Goal: Navigation & Orientation: Find specific page/section

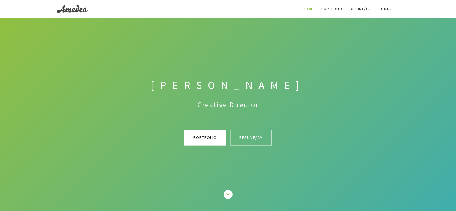
click at [200, 138] on link "Portfolio" at bounding box center [206, 138] width 42 height 16
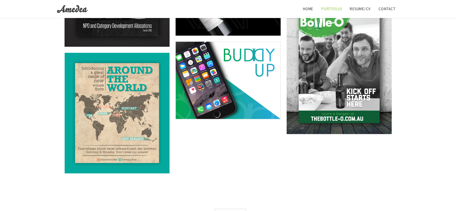
scroll to position [631, 0]
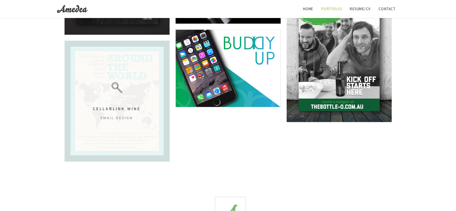
click at [113, 124] on div "Cellarlink Wine Email Design" at bounding box center [117, 101] width 105 height 121
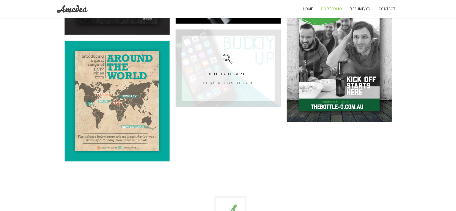
click at [229, 58] on icon at bounding box center [228, 59] width 11 height 11
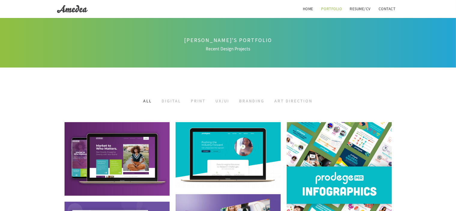
scroll to position [0, 0]
click at [226, 40] on h4 "Amedea's Portfolio" at bounding box center [228, 40] width 343 height 8
click at [212, 50] on span "Recent Design Projects" at bounding box center [228, 49] width 343 height 7
click at [239, 52] on span "Recent Design Projects" at bounding box center [228, 49] width 343 height 7
click at [227, 40] on h4 "Amedea's Portfolio" at bounding box center [228, 40] width 343 height 8
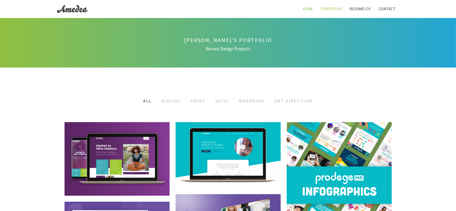
click at [300, 9] on link "Home" at bounding box center [309, 9] width 18 height 18
